Goal: Book appointment/travel/reservation: Book appointment/travel/reservation

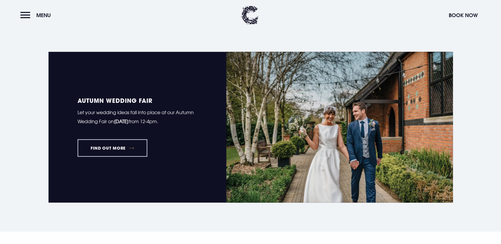
scroll to position [422, 0]
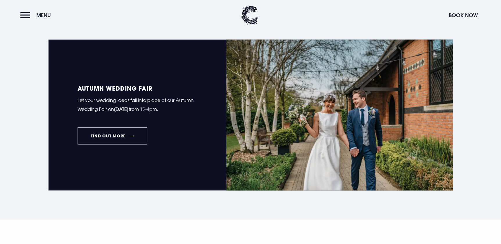
click at [122, 131] on link "FIND OUT MORE" at bounding box center [113, 135] width 70 height 17
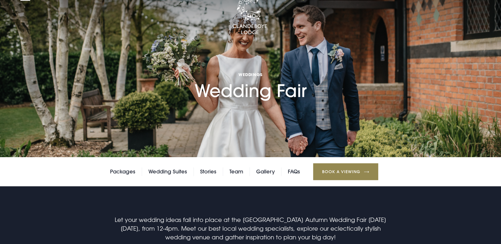
scroll to position [26, 0]
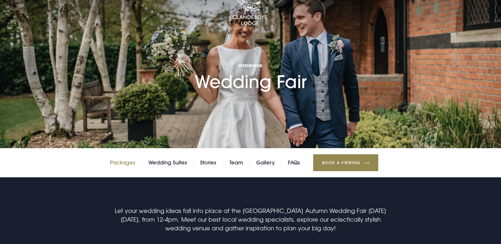
click at [126, 161] on link "Packages" at bounding box center [122, 162] width 25 height 9
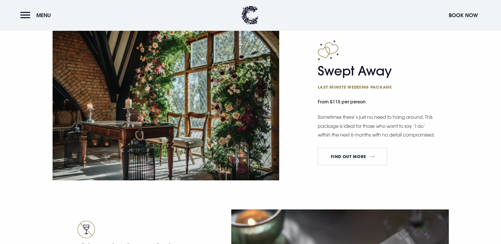
scroll to position [924, 0]
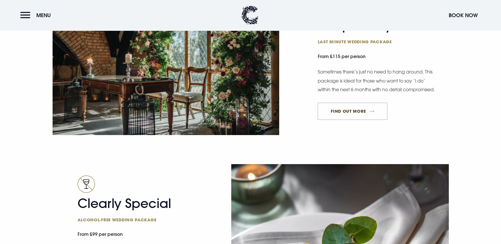
click at [355, 114] on link "FIND OUT MORE" at bounding box center [352, 111] width 70 height 17
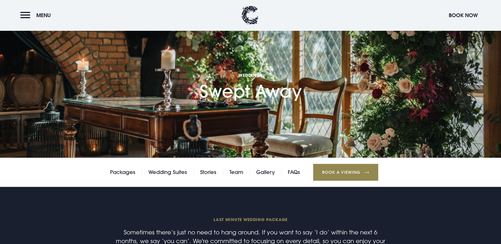
scroll to position [79, 0]
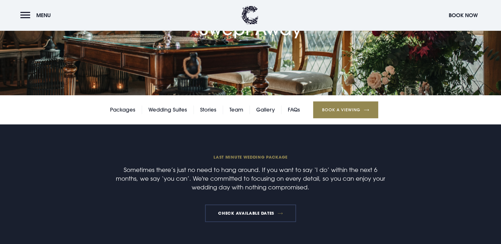
click at [239, 211] on link "Check available dates" at bounding box center [250, 212] width 91 height 17
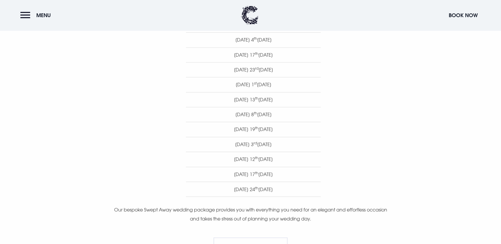
scroll to position [369, 0]
click at [453, 183] on div "The dates listed below are only a selection of the key dates that are available…" at bounding box center [250, 87] width 411 height 343
click at [90, 214] on div "The dates listed below are only a selection of the key dates that are available…" at bounding box center [250, 87] width 336 height 343
